Goal: Communication & Community: Share content

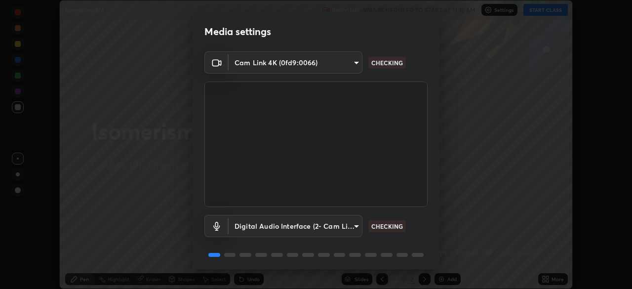
scroll to position [35, 0]
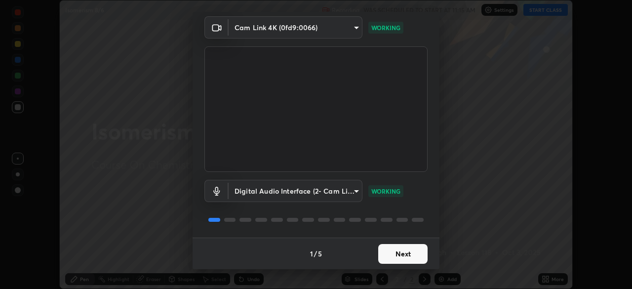
click at [407, 253] on button "Next" at bounding box center [402, 254] width 49 height 20
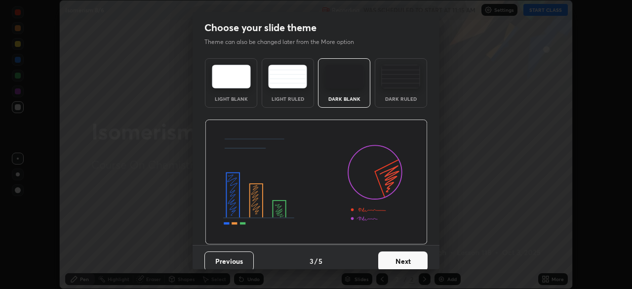
click at [410, 257] on button "Next" at bounding box center [402, 261] width 49 height 20
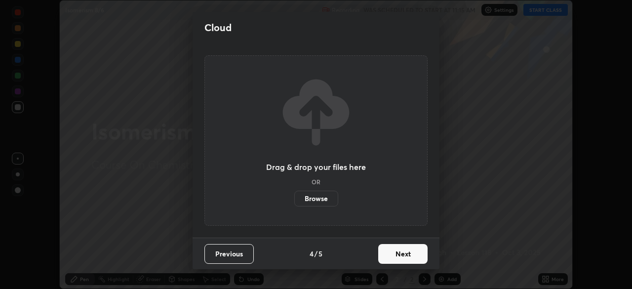
click at [414, 257] on button "Next" at bounding box center [402, 254] width 49 height 20
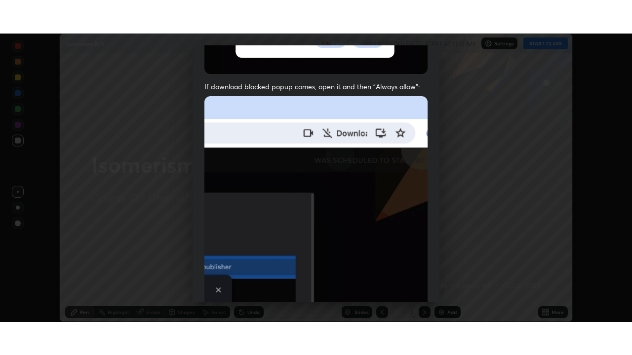
scroll to position [236, 0]
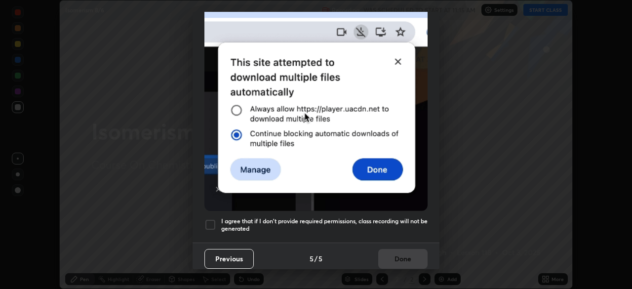
click at [404, 217] on h5 "I agree that if I don't provide required permissions, class recording will not …" at bounding box center [324, 224] width 206 height 15
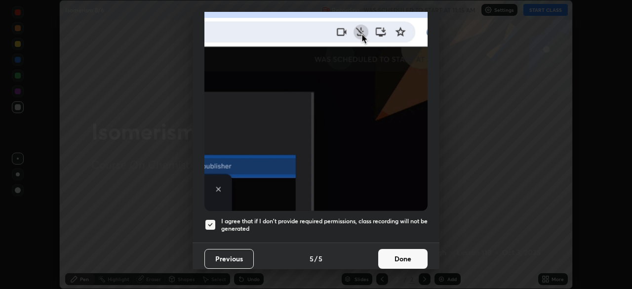
click at [405, 250] on button "Done" at bounding box center [402, 259] width 49 height 20
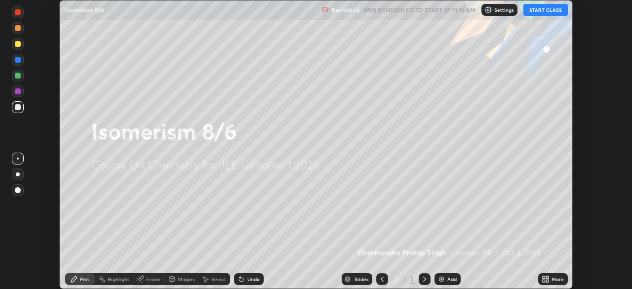
click at [553, 280] on div "More" at bounding box center [557, 278] width 12 height 5
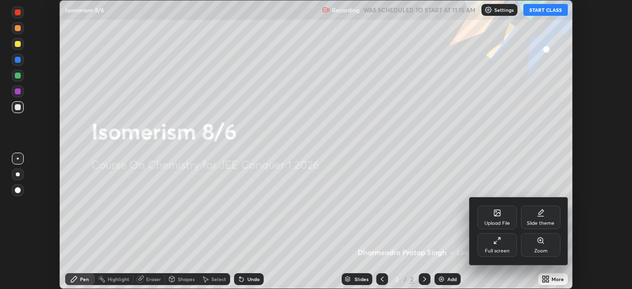
click at [490, 250] on div "Full screen" at bounding box center [497, 250] width 25 height 5
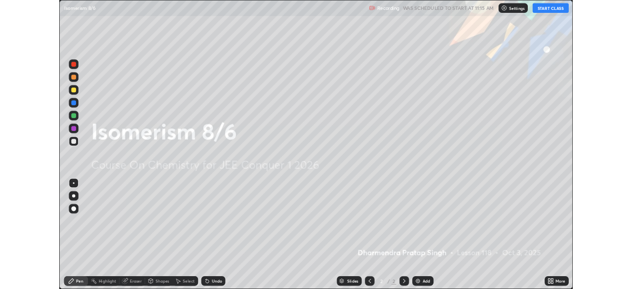
scroll to position [355, 632]
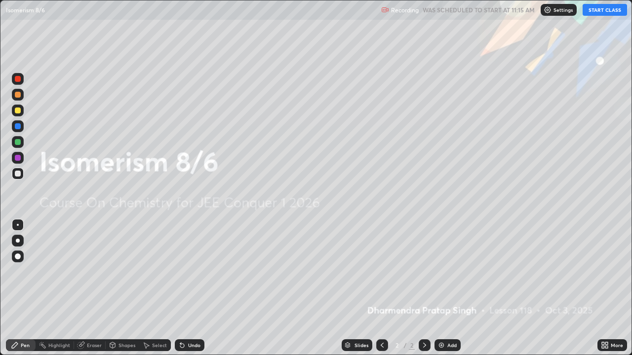
click at [596, 13] on button "START CLASS" at bounding box center [604, 10] width 44 height 12
click at [448, 288] on div "Add" at bounding box center [451, 345] width 9 height 5
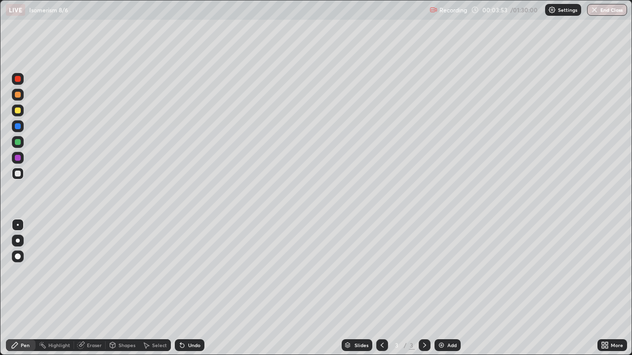
click at [446, 288] on div "Add" at bounding box center [447, 346] width 26 height 12
click at [96, 288] on div "Eraser" at bounding box center [94, 345] width 15 height 5
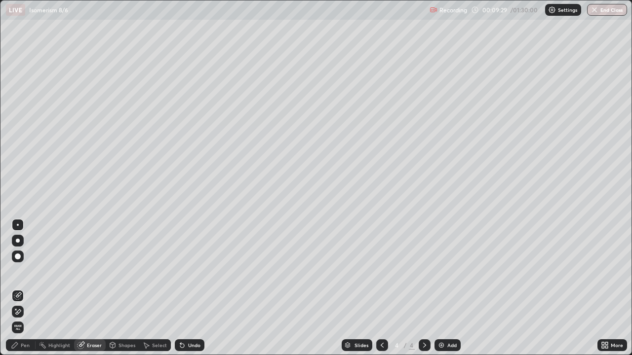
click at [29, 288] on div "Pen" at bounding box center [25, 345] width 9 height 5
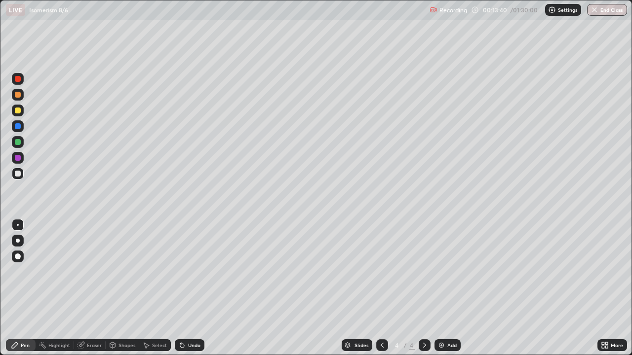
click at [381, 288] on icon at bounding box center [382, 345] width 3 height 5
click at [444, 288] on img at bounding box center [441, 346] width 8 height 8
click at [20, 108] on div at bounding box center [18, 111] width 6 height 6
click at [445, 288] on div "Add" at bounding box center [447, 346] width 26 height 12
click at [452, 288] on div "Slides 5 / 6 Add" at bounding box center [400, 346] width 393 height 20
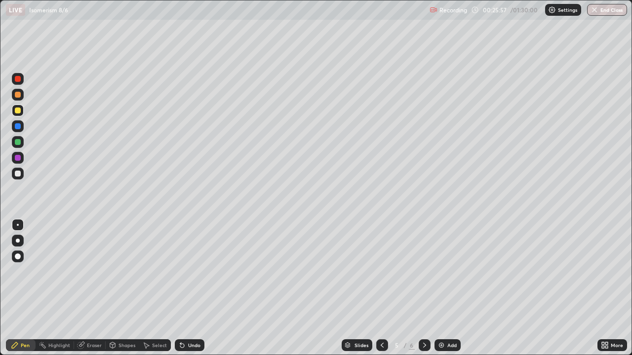
click at [506, 288] on div "Slides 5 / 6 Add" at bounding box center [400, 346] width 393 height 20
click at [383, 288] on icon at bounding box center [382, 346] width 8 height 8
click at [425, 288] on icon at bounding box center [425, 346] width 8 height 8
click at [440, 288] on img at bounding box center [441, 346] width 8 height 8
click at [451, 288] on div "Add" at bounding box center [451, 345] width 9 height 5
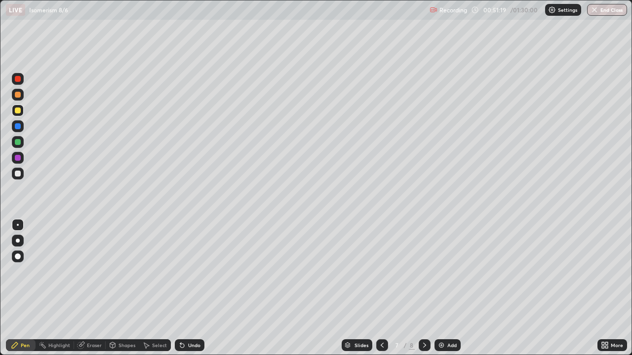
click at [441, 288] on img at bounding box center [441, 346] width 8 height 8
click at [447, 288] on div "Add" at bounding box center [451, 345] width 9 height 5
click at [92, 288] on div "Eraser" at bounding box center [94, 345] width 15 height 5
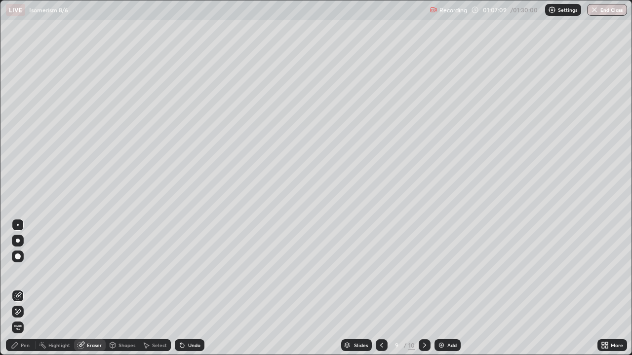
click at [29, 288] on div "Pen" at bounding box center [25, 345] width 9 height 5
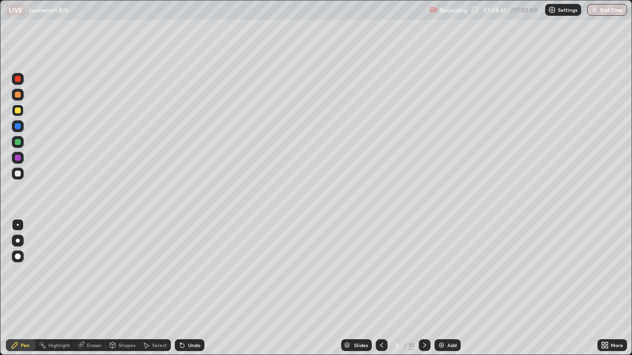
click at [442, 288] on img at bounding box center [441, 346] width 8 height 8
click at [426, 288] on icon at bounding box center [425, 346] width 8 height 8
click at [446, 288] on div "Add" at bounding box center [447, 346] width 26 height 12
click at [441, 288] on img at bounding box center [441, 346] width 8 height 8
click at [440, 288] on img at bounding box center [441, 346] width 8 height 8
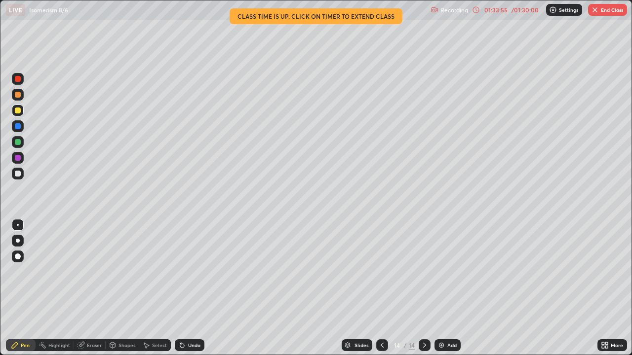
click at [442, 288] on img at bounding box center [441, 346] width 8 height 8
click at [606, 12] on button "End Class" at bounding box center [607, 10] width 39 height 12
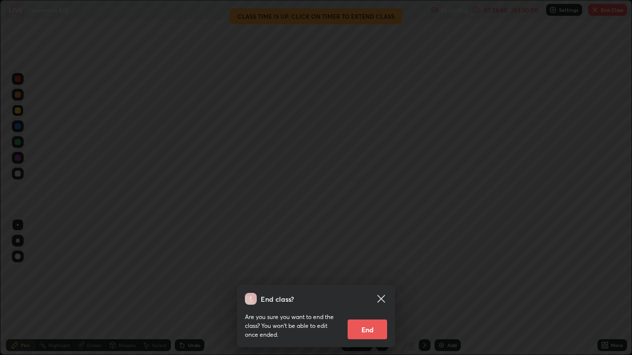
click at [373, 288] on button "End" at bounding box center [367, 330] width 39 height 20
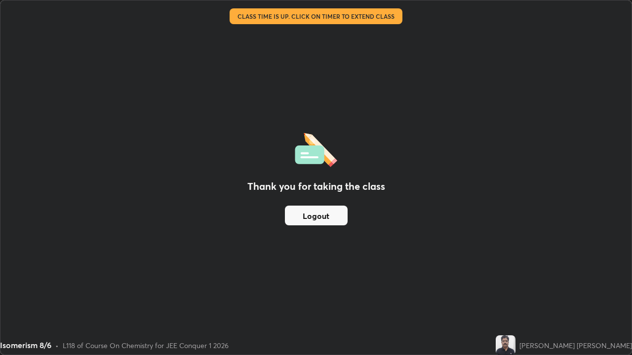
click at [320, 217] on button "Logout" at bounding box center [316, 216] width 63 height 20
click at [324, 217] on button "Logout" at bounding box center [316, 216] width 63 height 20
click at [323, 218] on button "Logout" at bounding box center [316, 216] width 63 height 20
click at [325, 221] on button "Logout" at bounding box center [316, 216] width 63 height 20
click at [324, 220] on button "Logout" at bounding box center [316, 216] width 63 height 20
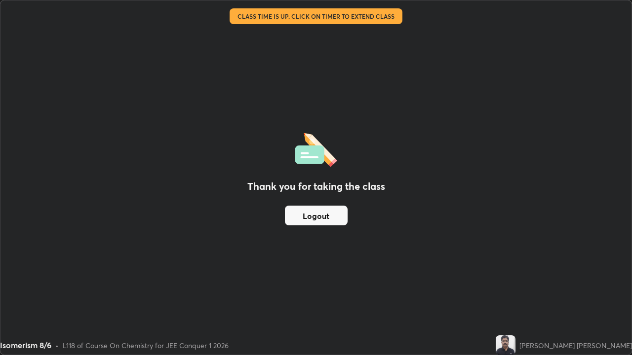
click at [322, 218] on button "Logout" at bounding box center [316, 216] width 63 height 20
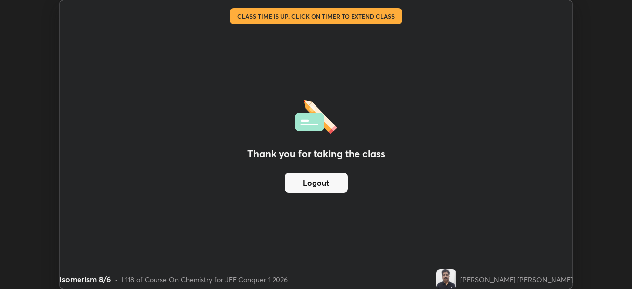
scroll to position [49075, 48731]
click at [320, 182] on button "Logout" at bounding box center [316, 183] width 63 height 20
click at [495, 277] on div "[PERSON_NAME] [PERSON_NAME]" at bounding box center [516, 279] width 113 height 10
click at [497, 279] on div "[PERSON_NAME] [PERSON_NAME]" at bounding box center [516, 279] width 113 height 10
